Goal: Task Accomplishment & Management: Use online tool/utility

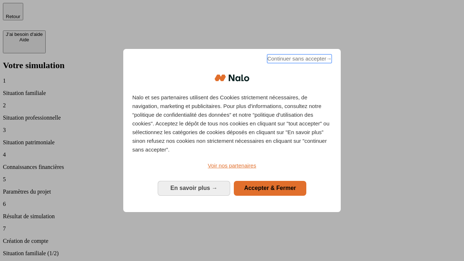
click at [299, 60] on span "Continuer sans accepter →" at bounding box center [299, 58] width 65 height 9
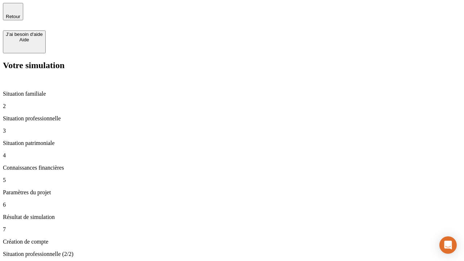
type input "70 000"
type input "1 000"
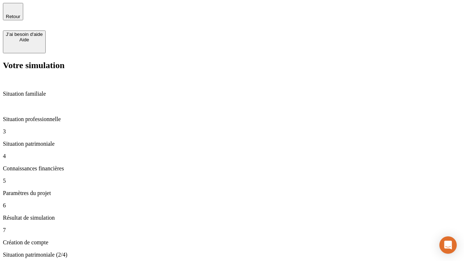
type input "800"
type input "6"
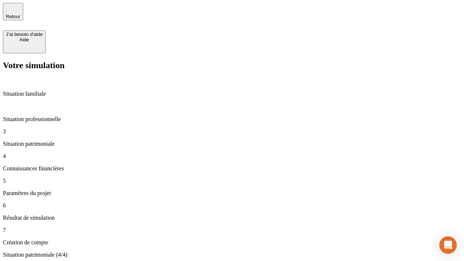
type input "400"
type input "3"
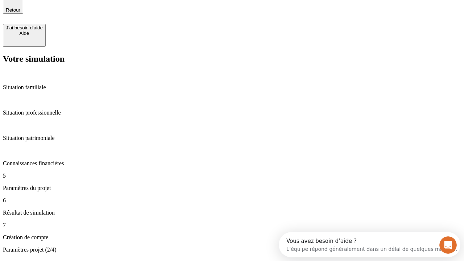
type input "35"
type input "500"
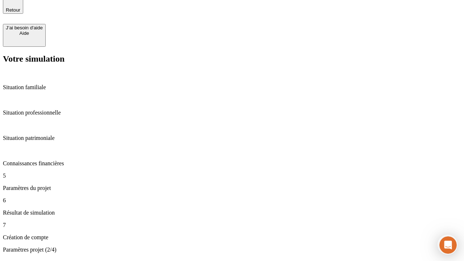
type input "640"
